Goal: Information Seeking & Learning: Learn about a topic

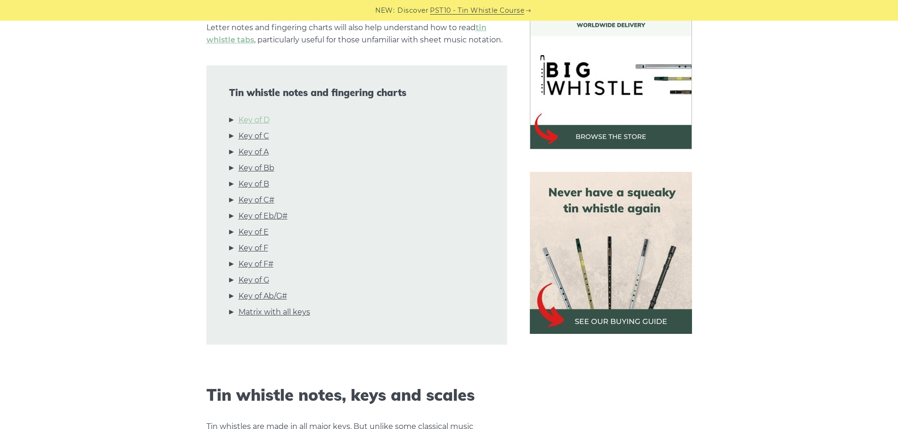
click at [258, 122] on link "Key of D" at bounding box center [253, 120] width 31 height 12
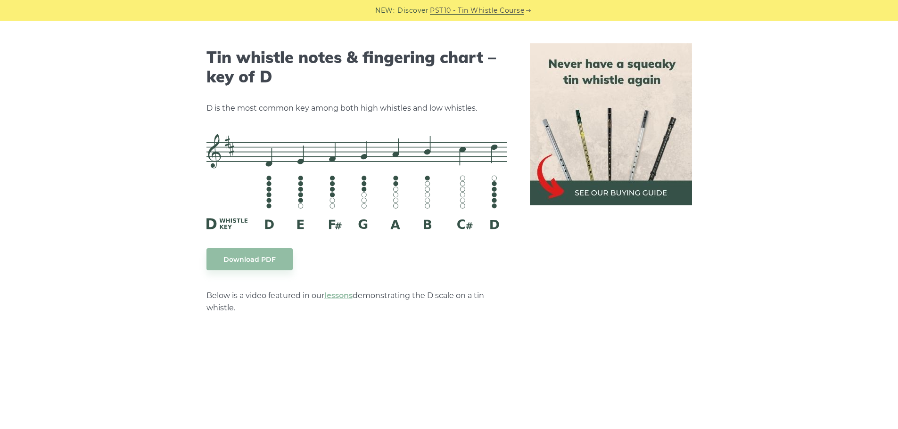
scroll to position [1407, 0]
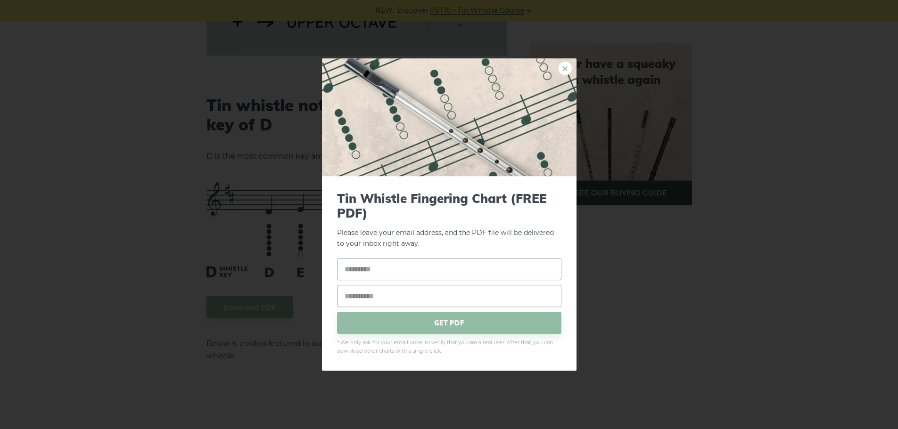
click at [560, 66] on link "×" at bounding box center [565, 68] width 14 height 14
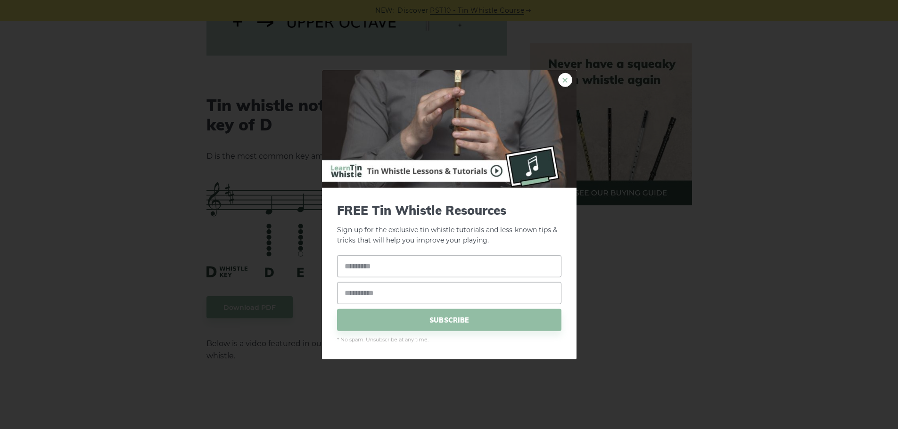
click at [565, 76] on link "×" at bounding box center [565, 80] width 14 height 14
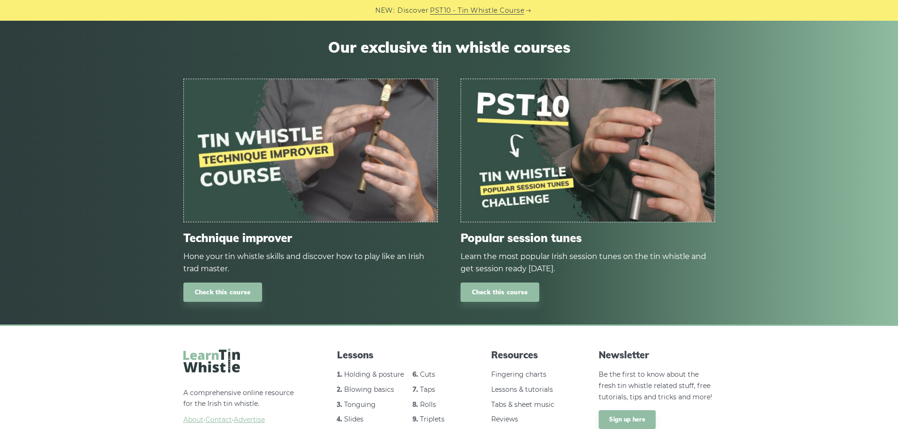
scroll to position [5607, 0]
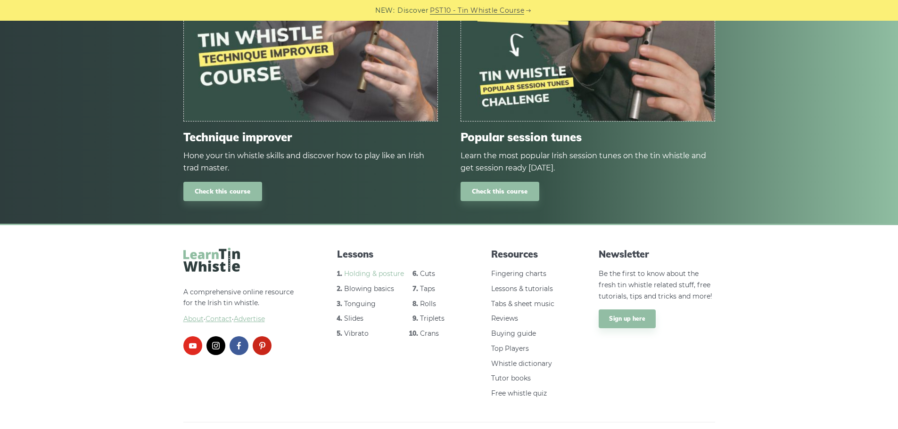
click at [361, 270] on link "Holding & posture" at bounding box center [374, 274] width 60 height 8
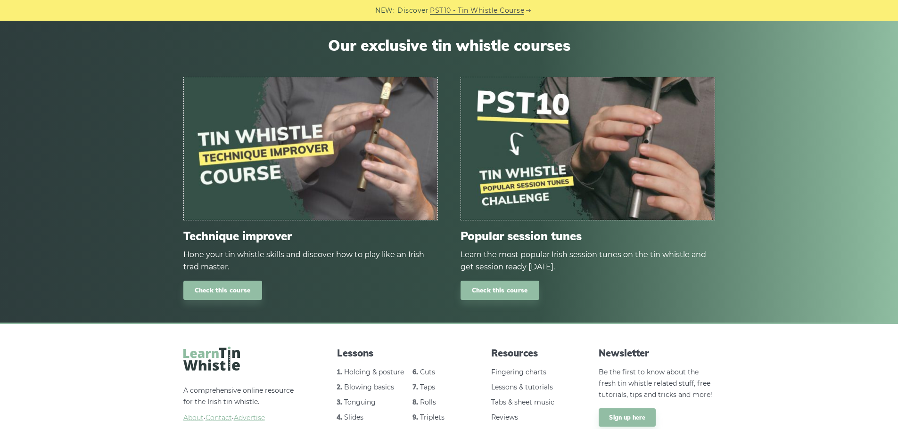
scroll to position [3598, 0]
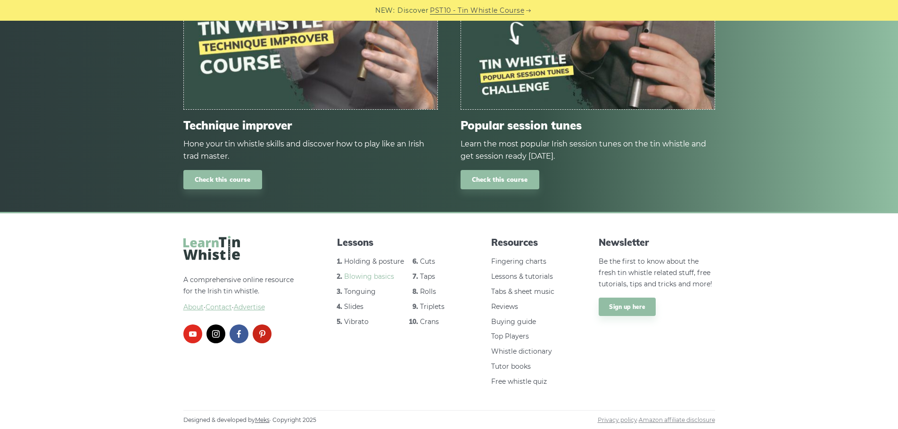
click at [374, 278] on link "Blowing basics" at bounding box center [369, 276] width 50 height 8
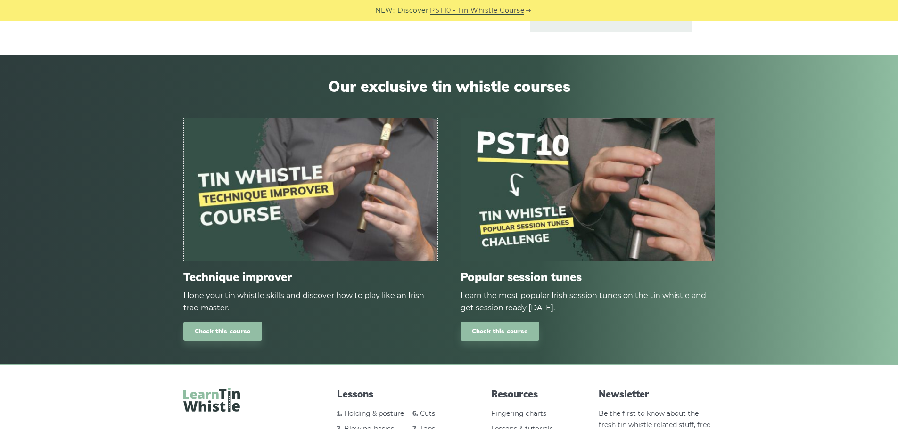
scroll to position [3498, 0]
